Goal: Transaction & Acquisition: Purchase product/service

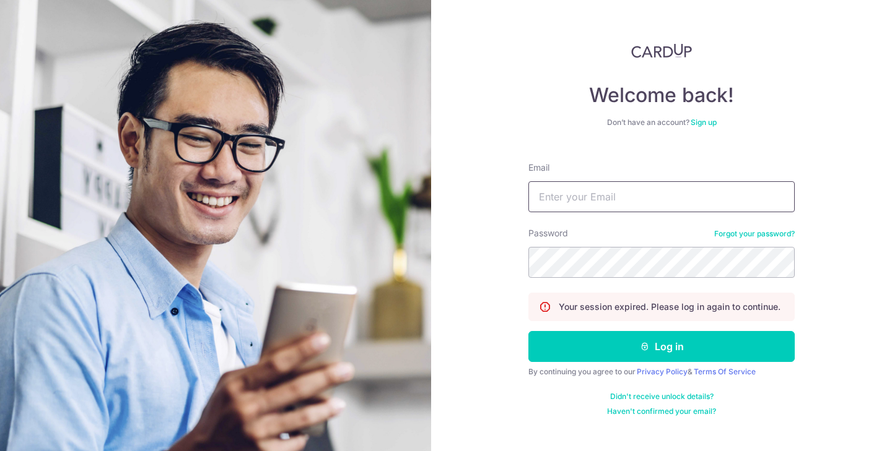
type input "Nicholas.viennamusic.sg@gmail.com"
click at [661, 347] on button "Log in" at bounding box center [661, 346] width 266 height 31
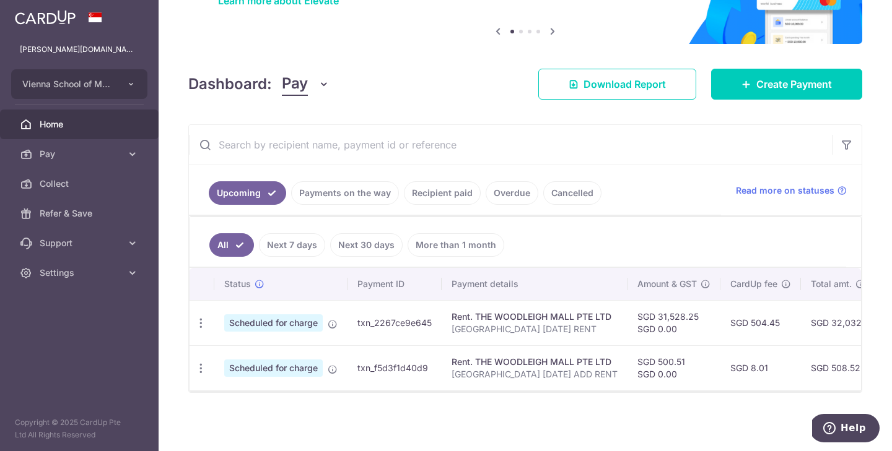
scroll to position [115, 0]
click at [86, 152] on span "Pay" at bounding box center [81, 154] width 82 height 12
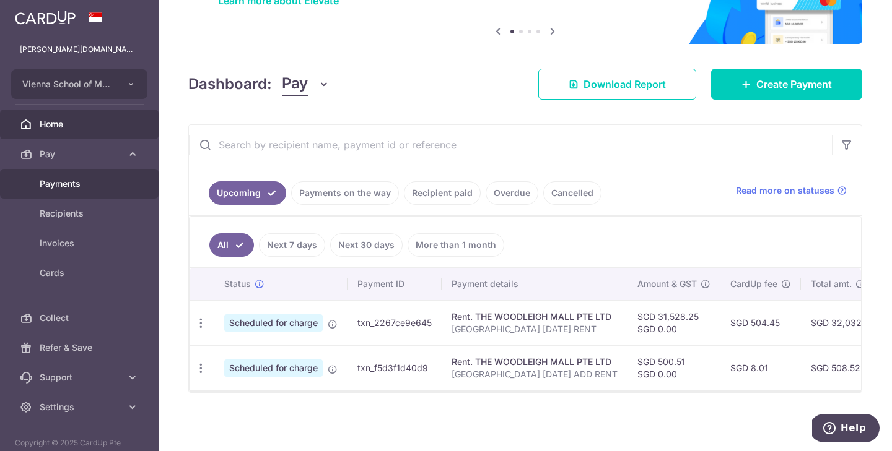
click at [97, 177] on link "Payments" at bounding box center [79, 184] width 159 height 30
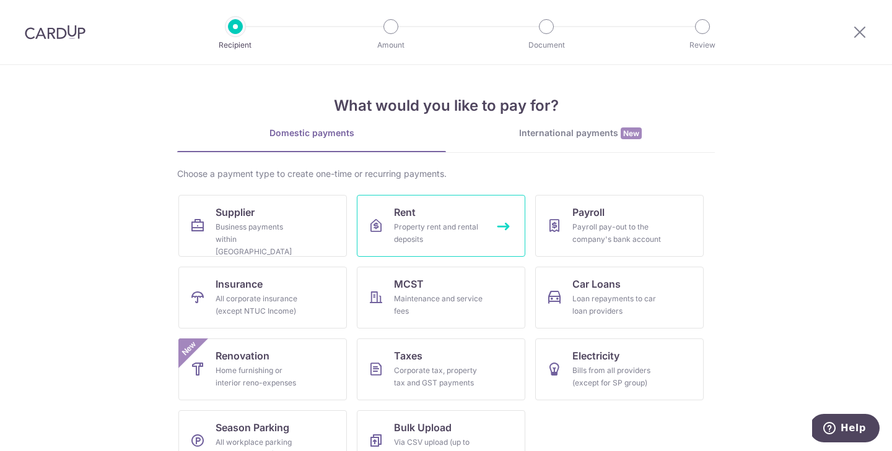
click at [487, 237] on link "Rent Property rent and rental deposits" at bounding box center [441, 226] width 168 height 62
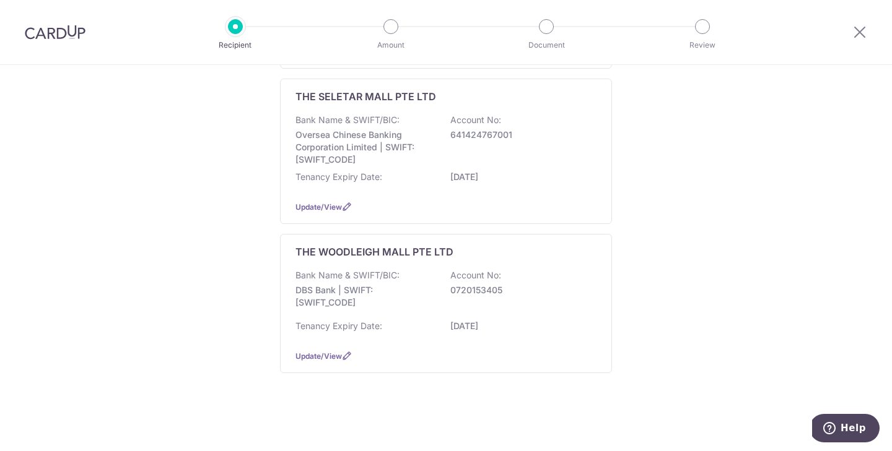
scroll to position [337, 0]
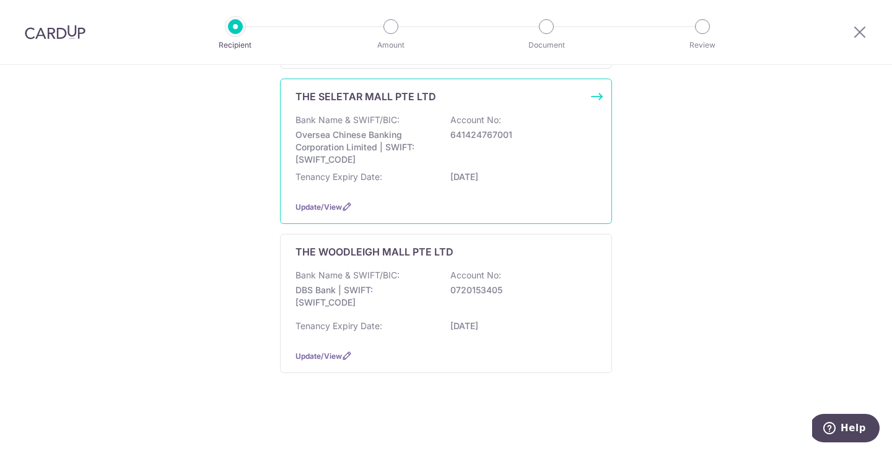
click at [476, 126] on p "Account No:" at bounding box center [475, 120] width 51 height 12
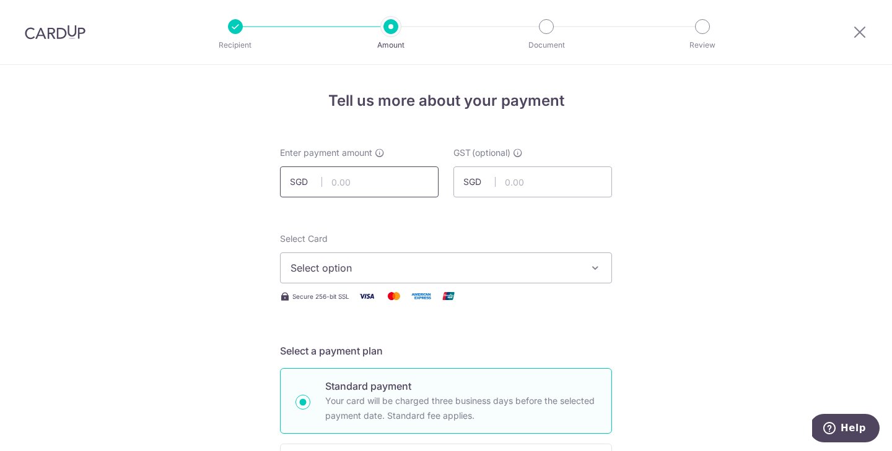
click at [389, 178] on input "text" at bounding box center [359, 182] width 159 height 31
type input "19,384.56"
click at [338, 271] on span "Select option" at bounding box center [434, 268] width 289 height 15
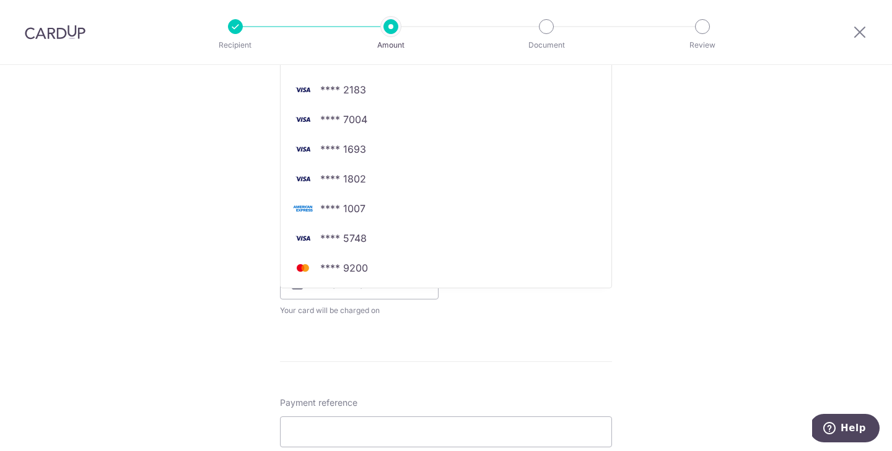
scroll to position [382, 0]
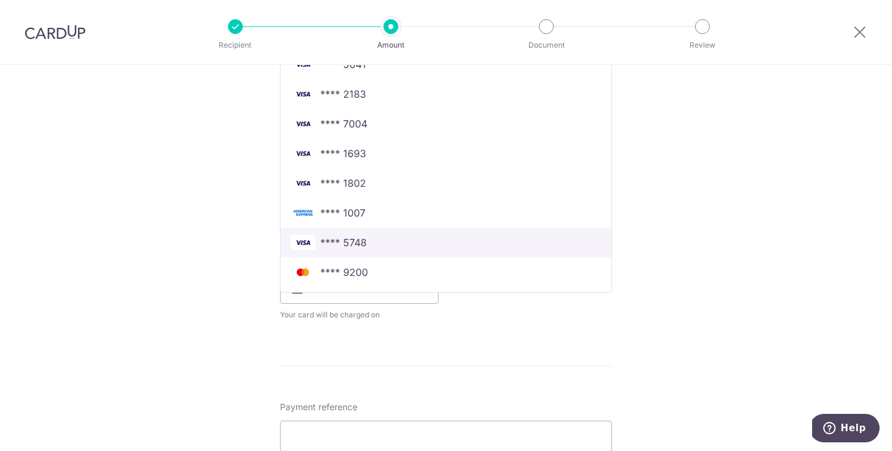
click at [373, 246] on span "**** 5748" at bounding box center [445, 242] width 311 height 15
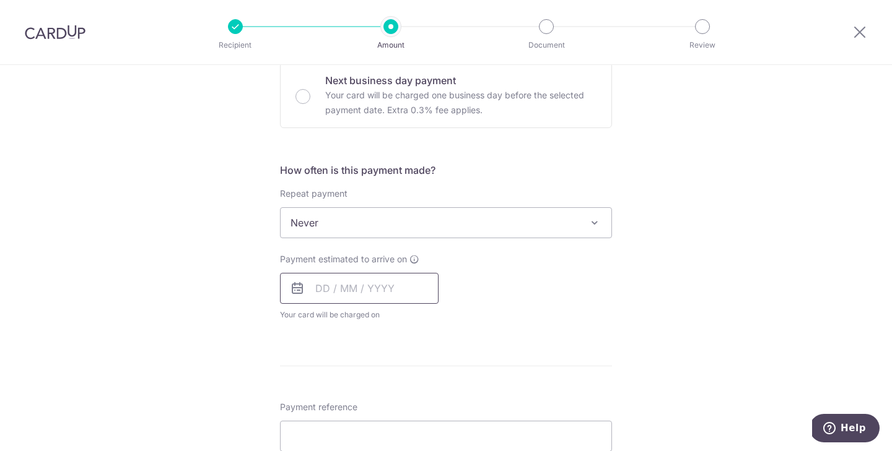
click at [369, 294] on input "text" at bounding box center [359, 288] width 159 height 31
click at [331, 416] on link "13" at bounding box center [330, 426] width 20 height 20
type input "[DATE]"
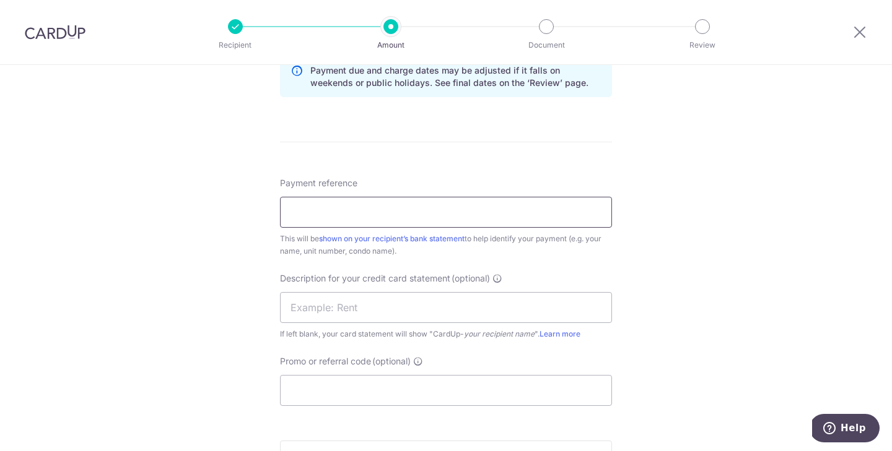
scroll to position [657, 0]
click at [394, 210] on input "Payment reference" at bounding box center [446, 211] width 332 height 31
type input "v"
type input "VIENNA SCHOOL OF MUSIC RENT [DATE]"
click at [398, 309] on input "text" at bounding box center [446, 307] width 332 height 31
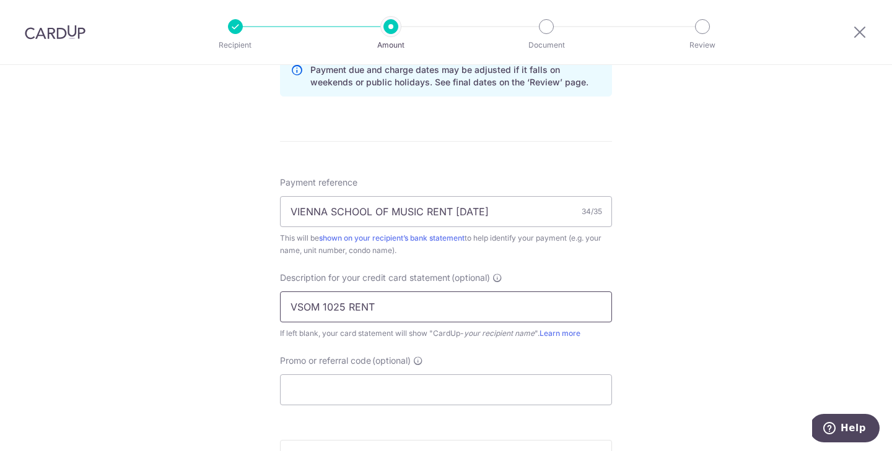
type input "VSOM 1025 RENT"
click at [721, 342] on div "Tell us more about your payment Enter payment amount SGD 19,384.56 19384.56 GST…" at bounding box center [446, 35] width 892 height 1254
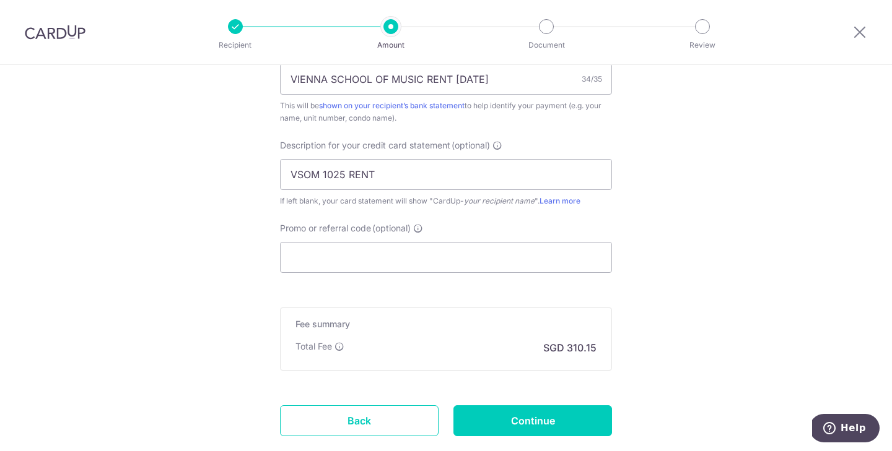
scroll to position [790, 0]
click at [494, 422] on input "Continue" at bounding box center [532, 420] width 159 height 31
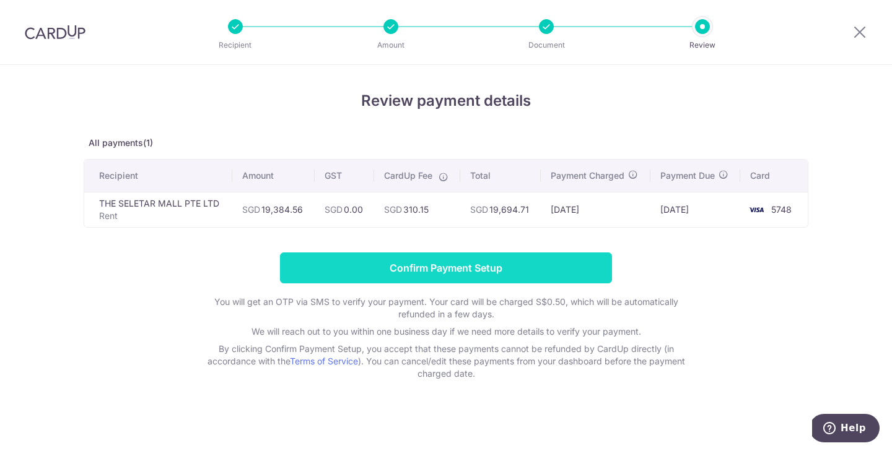
click at [448, 281] on input "Confirm Payment Setup" at bounding box center [446, 268] width 332 height 31
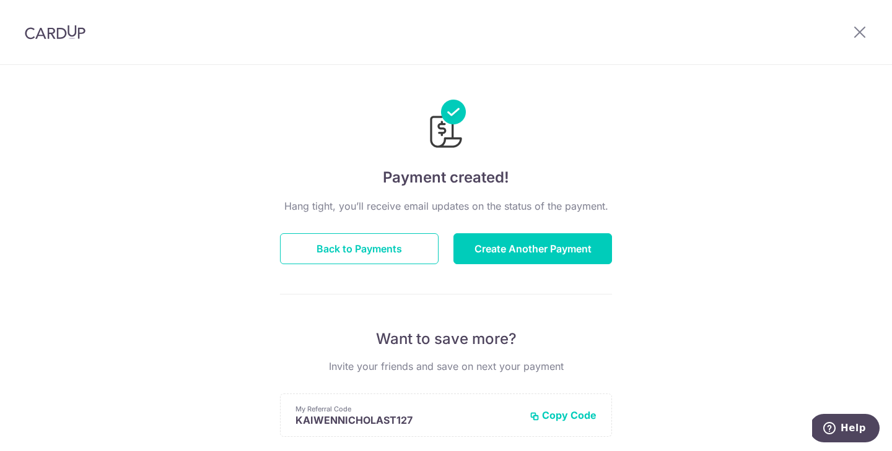
click at [861, 40] on div at bounding box center [859, 32] width 64 height 64
click at [860, 30] on icon at bounding box center [859, 31] width 15 height 15
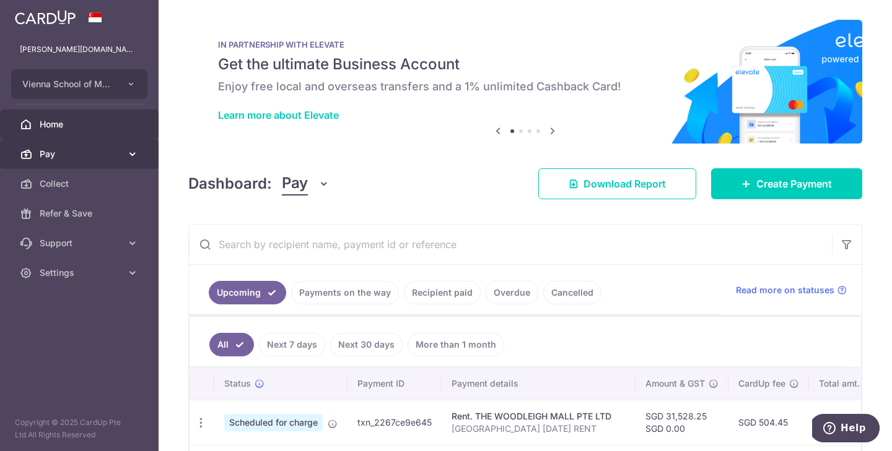
click at [75, 158] on span "Pay" at bounding box center [81, 154] width 82 height 12
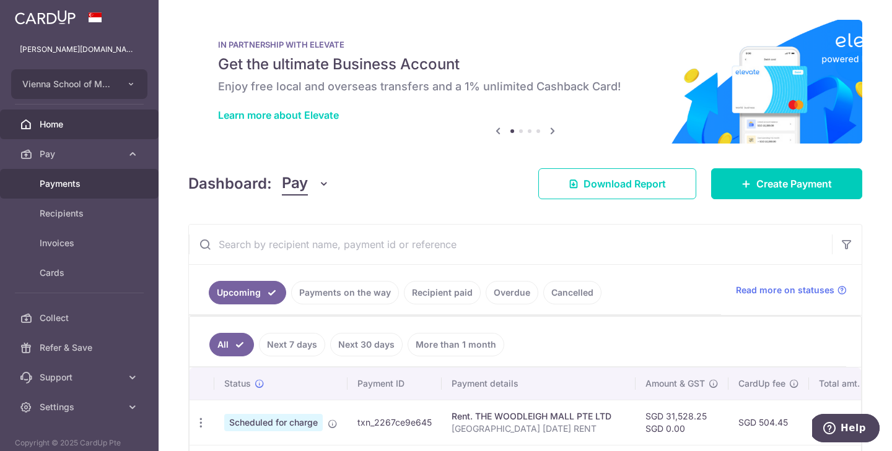
click at [75, 181] on span "Payments" at bounding box center [81, 184] width 82 height 12
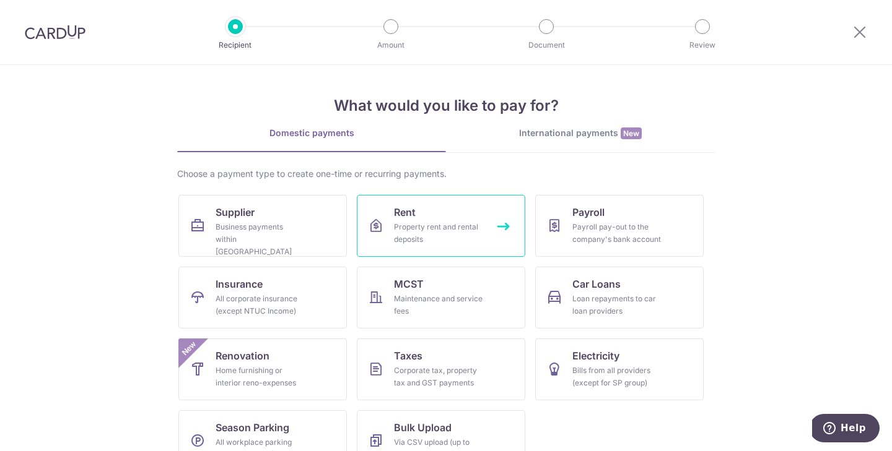
click at [443, 238] on div "Property rent and rental deposits" at bounding box center [438, 233] width 89 height 25
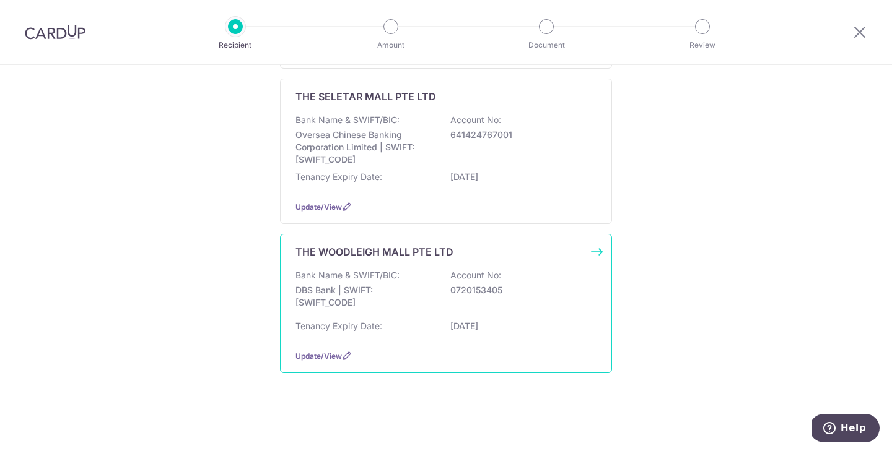
scroll to position [353, 0]
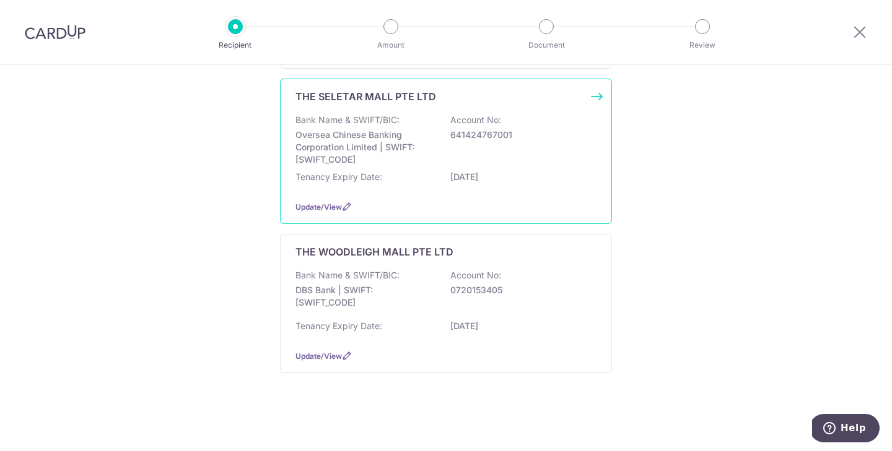
click at [465, 139] on div "Bank Name & SWIFT/BIC: Oversea Chinese Banking Corporation Limited | SWIFT: [SW…" at bounding box center [445, 140] width 301 height 52
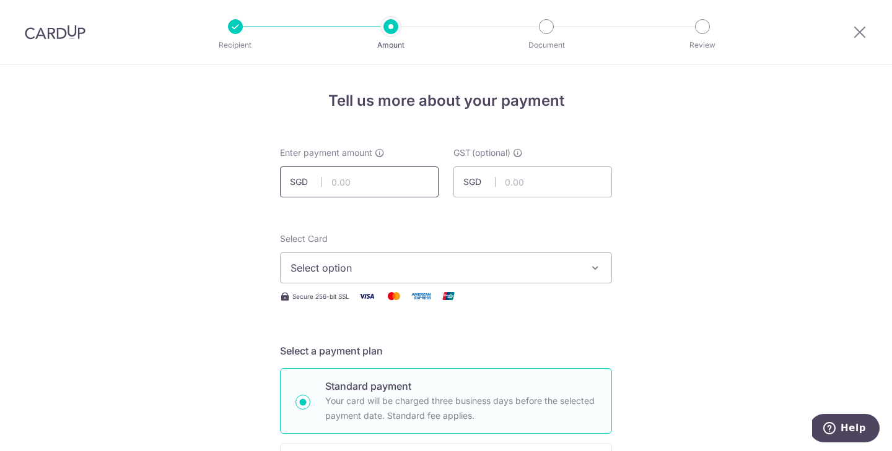
click at [348, 186] on input "text" at bounding box center [359, 182] width 159 height 31
type input "619.22"
click at [389, 265] on span "Select option" at bounding box center [434, 268] width 289 height 15
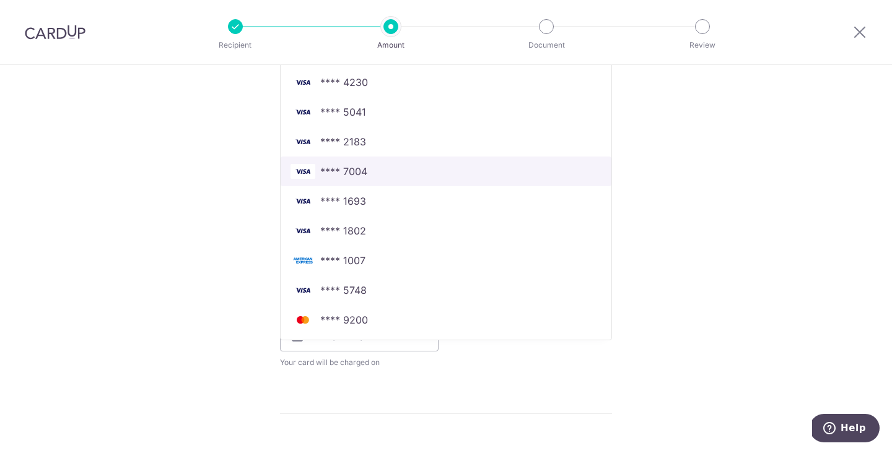
scroll to position [328, 0]
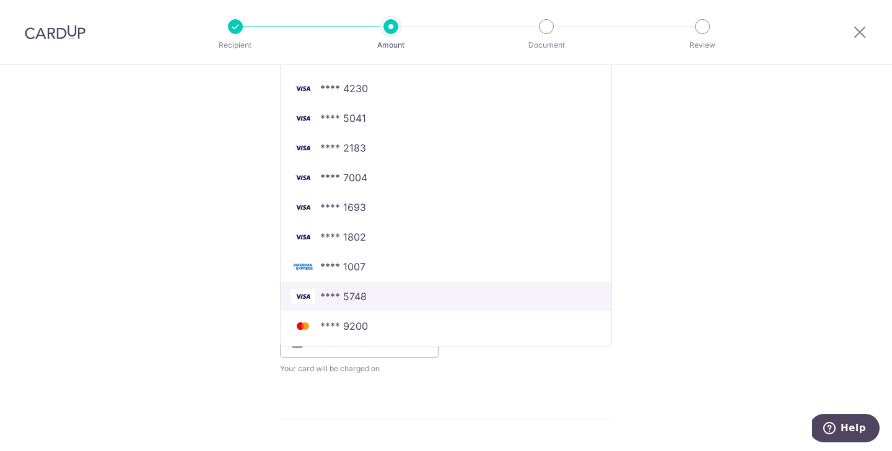
click at [352, 303] on link "**** 5748" at bounding box center [446, 297] width 331 height 30
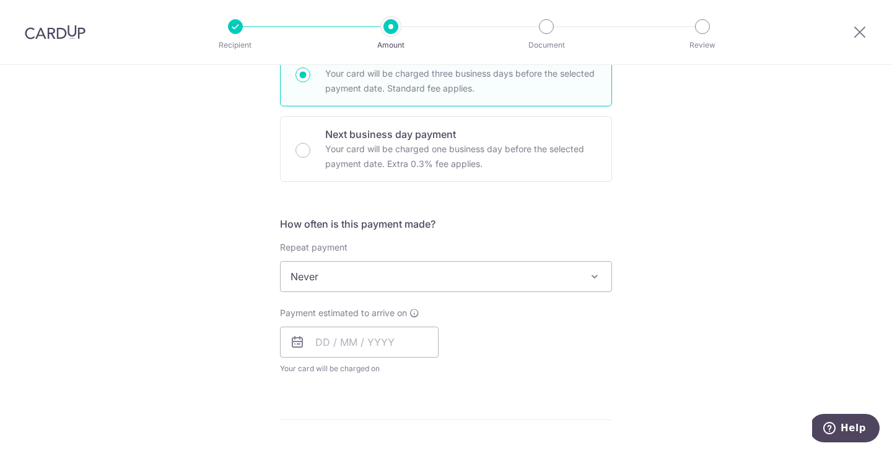
click at [724, 221] on div "Tell us more about your payment Enter payment amount SGD 619.22 619.22 GST (opt…" at bounding box center [446, 338] width 892 height 1203
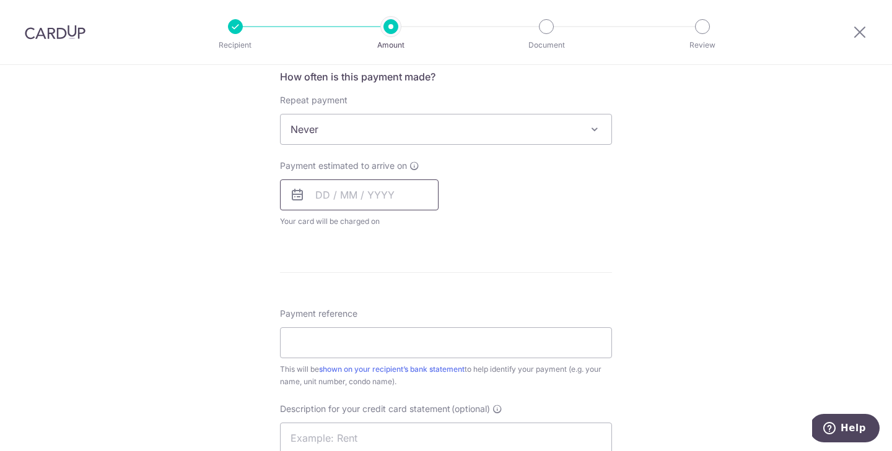
click at [365, 191] on input "text" at bounding box center [359, 195] width 159 height 31
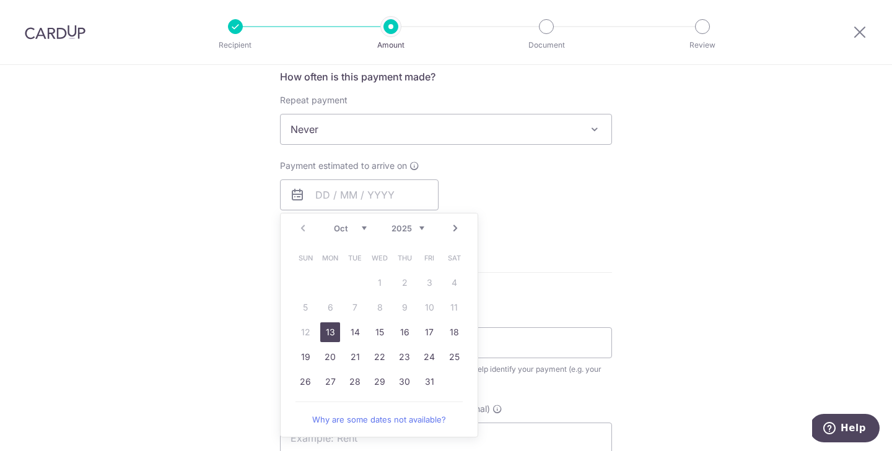
click at [324, 330] on link "13" at bounding box center [330, 333] width 20 height 20
type input "[DATE]"
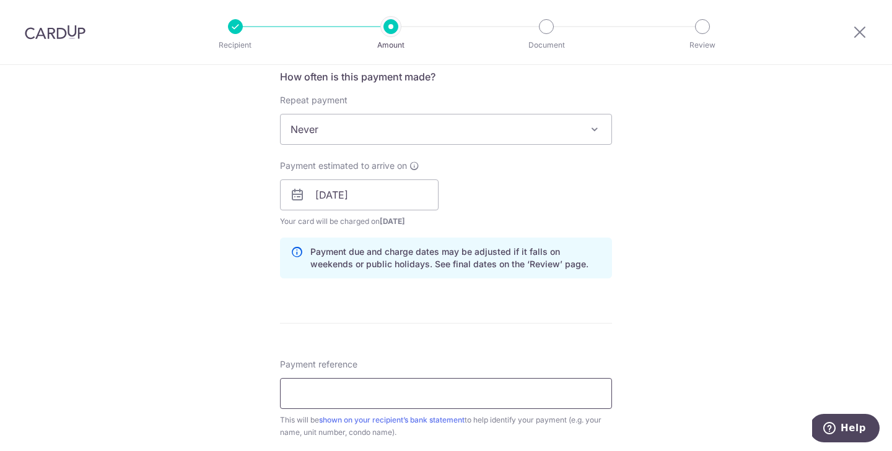
click at [394, 381] on input "Payment reference" at bounding box center [446, 393] width 332 height 31
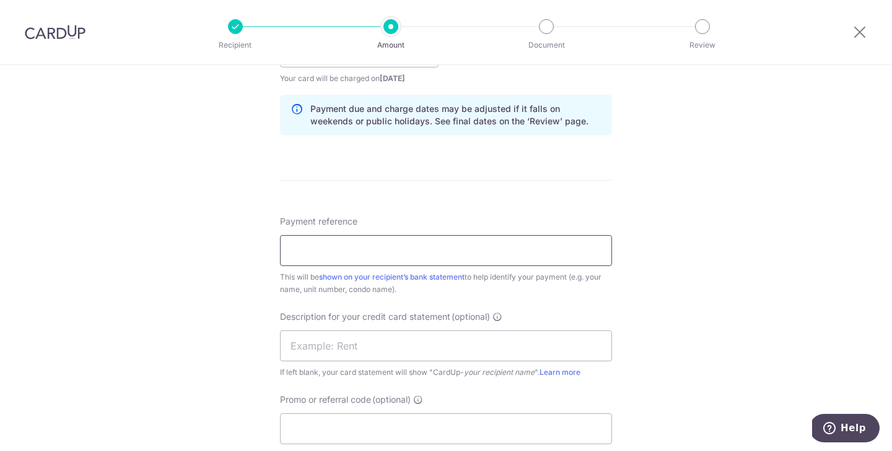
scroll to position [622, 0]
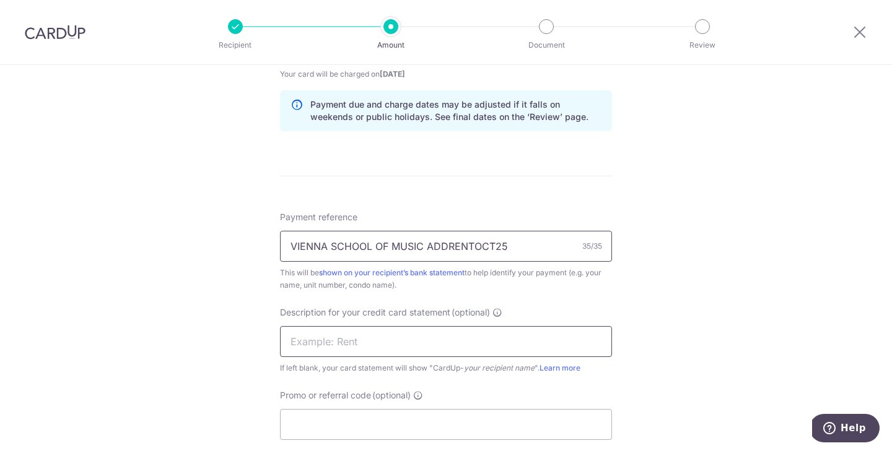
type input "VIENNA SCHOOL OF MUSIC ADDRENTOCT25"
click at [416, 344] on input "text" at bounding box center [446, 341] width 332 height 31
click at [350, 348] on input "VSOM 1025 SDDRE" at bounding box center [446, 341] width 332 height 31
click at [352, 346] on input "VSOM 1025 SDDRE" at bounding box center [446, 341] width 332 height 31
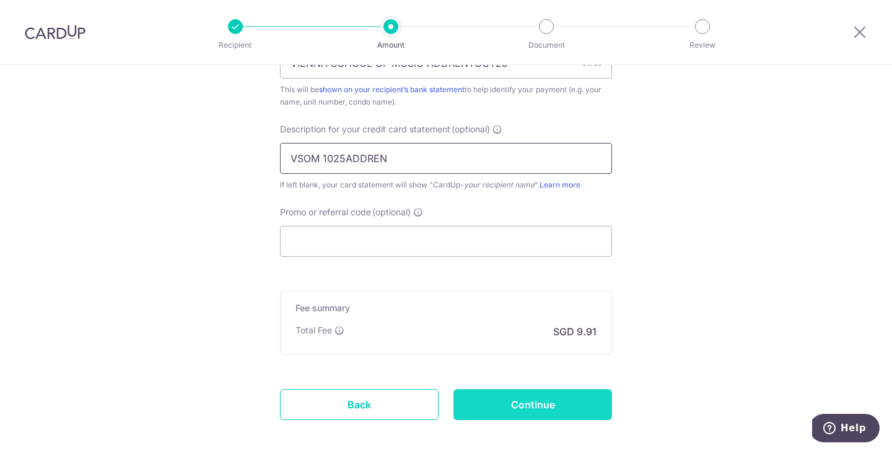
scroll to position [824, 0]
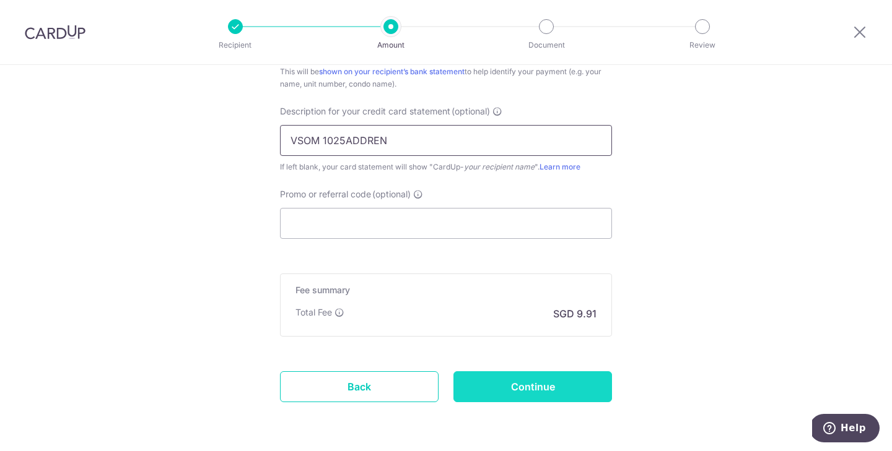
type input "VSOM 1025ADDREN"
click at [573, 398] on input "Continue" at bounding box center [532, 387] width 159 height 31
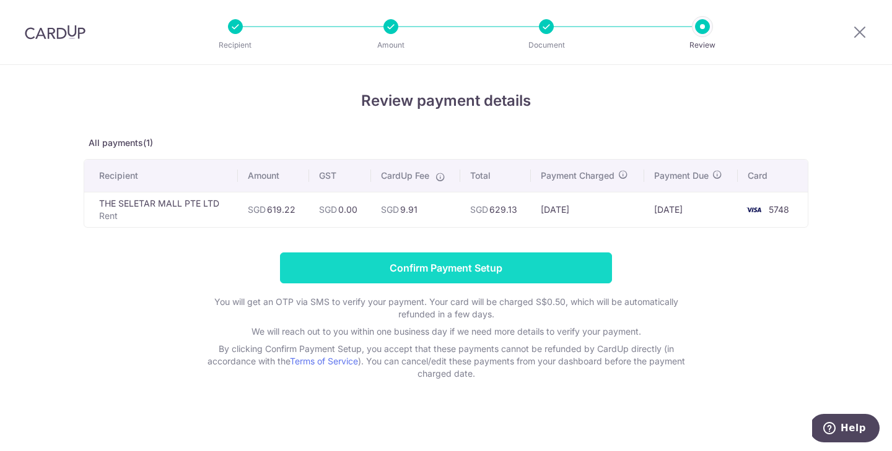
click at [410, 260] on input "Confirm Payment Setup" at bounding box center [446, 268] width 332 height 31
click at [410, 260] on form "Confirm Payment Setup You will get an OTP via SMS to verify your payment. Your …" at bounding box center [446, 317] width 725 height 128
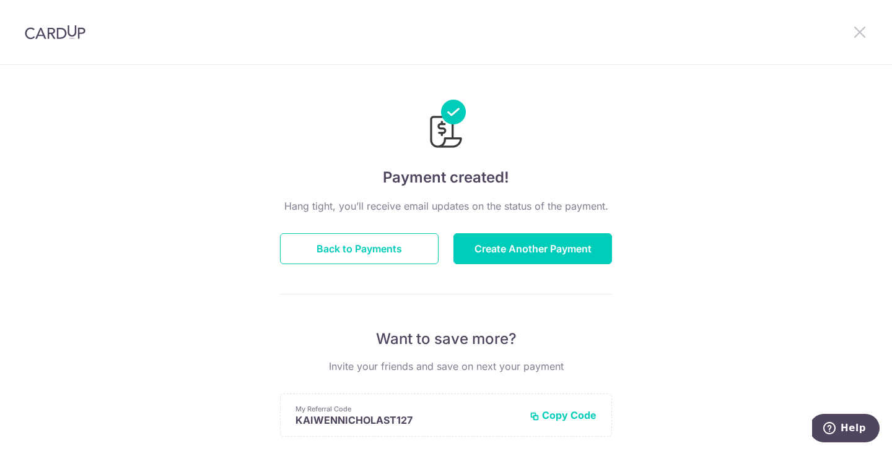
click at [866, 28] on icon at bounding box center [859, 31] width 15 height 15
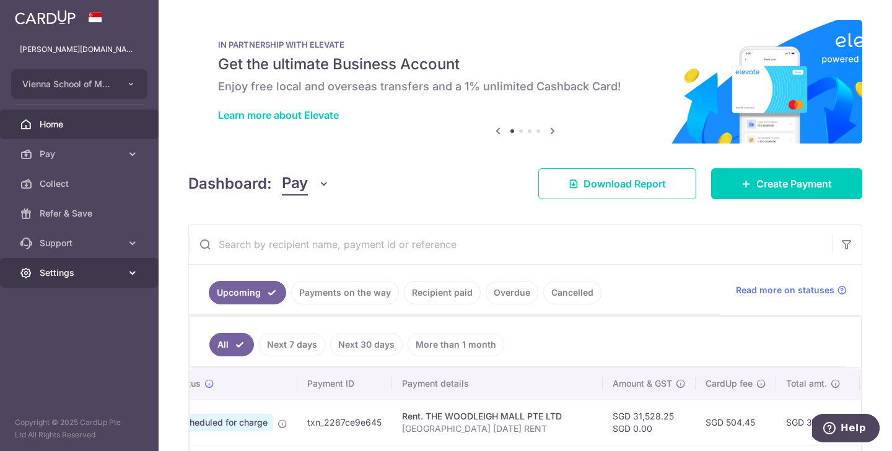
click at [61, 273] on span "Settings" at bounding box center [81, 273] width 82 height 12
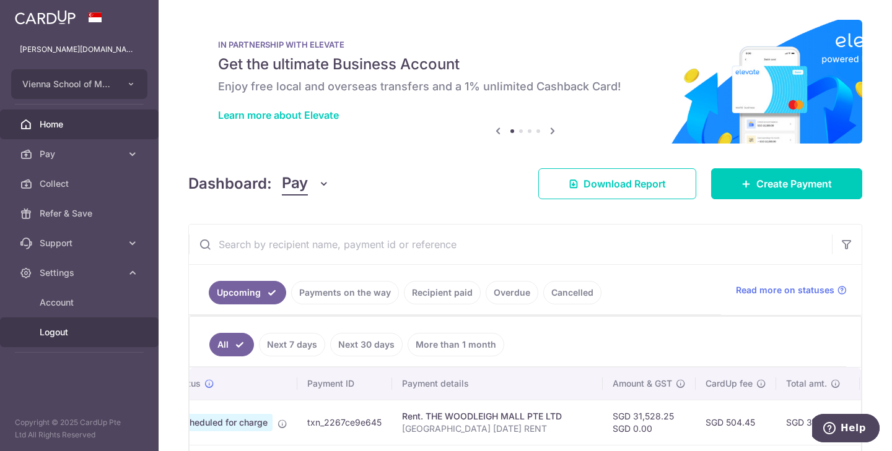
click at [65, 338] on span "Logout" at bounding box center [81, 332] width 82 height 12
